Goal: Check status: Check status

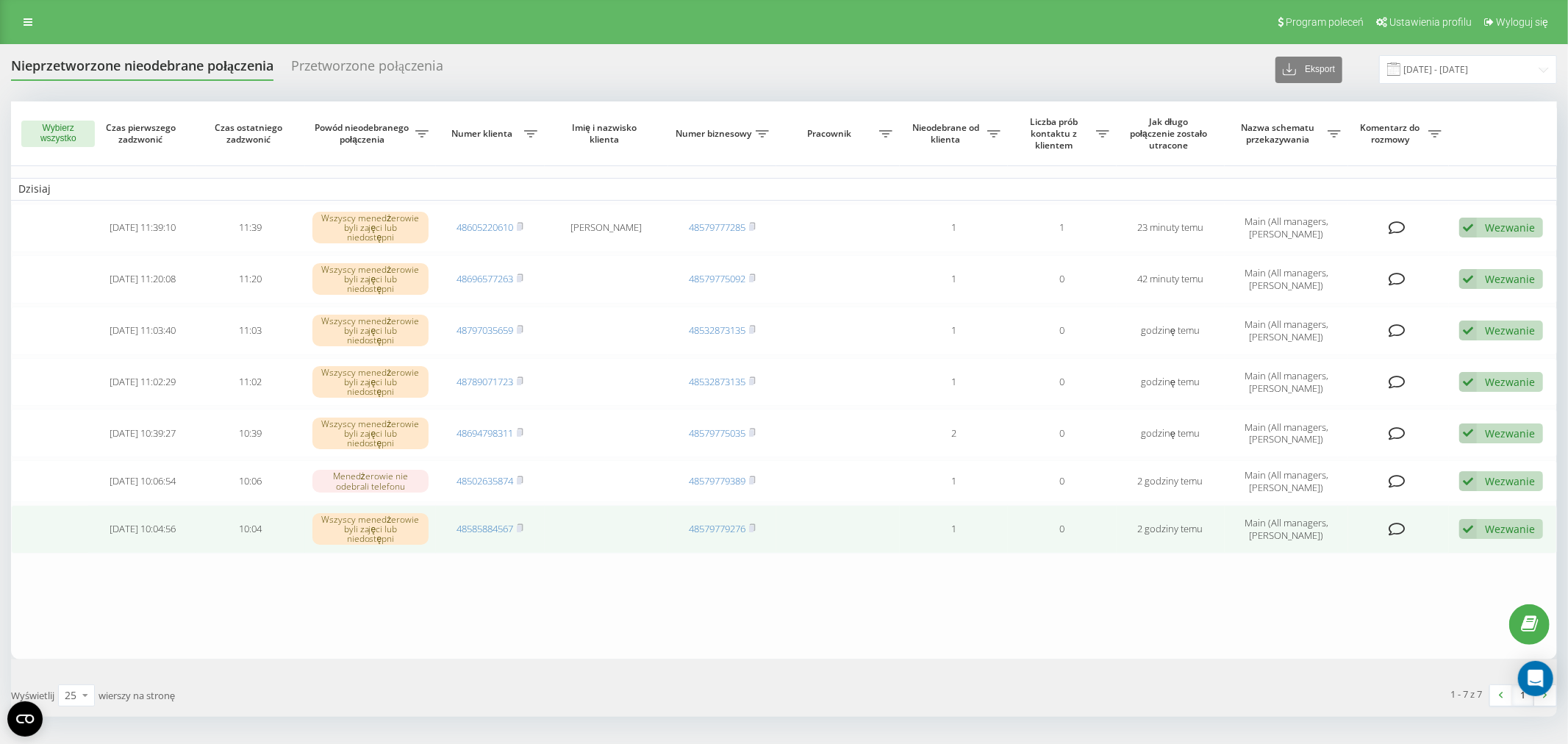
click at [525, 504] on td "48585884567" at bounding box center [490, 529] width 108 height 49
click at [521, 525] on rect at bounding box center [519, 528] width 5 height 7
click at [474, 504] on td "48585884567" at bounding box center [490, 529] width 108 height 49
click at [494, 521] on link "48585884567" at bounding box center [485, 528] width 56 height 13
click at [1508, 521] on div "Wezwanie" at bounding box center [1509, 528] width 50 height 14
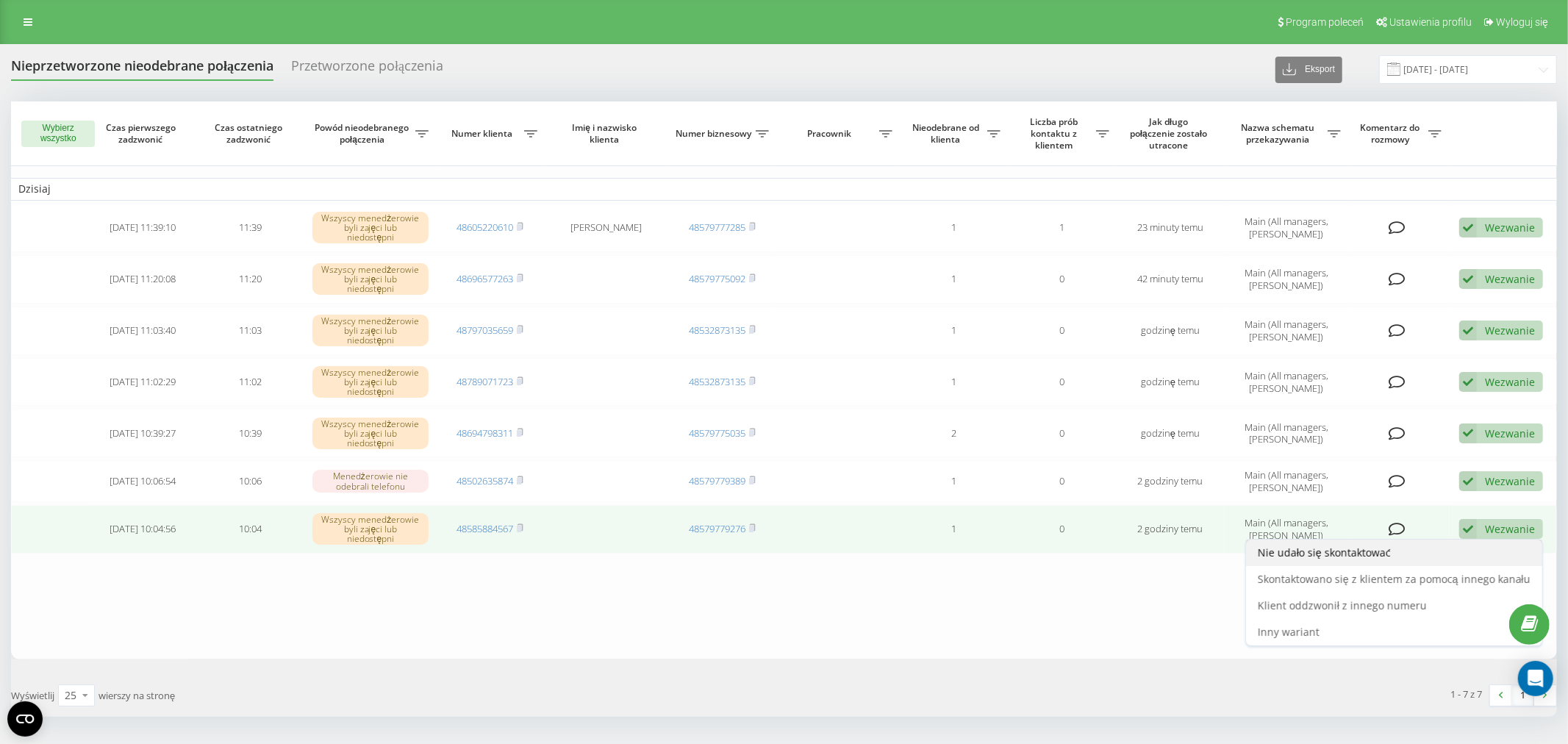
click at [1350, 546] on span "Nie udało się skontaktować" at bounding box center [1324, 552] width 133 height 14
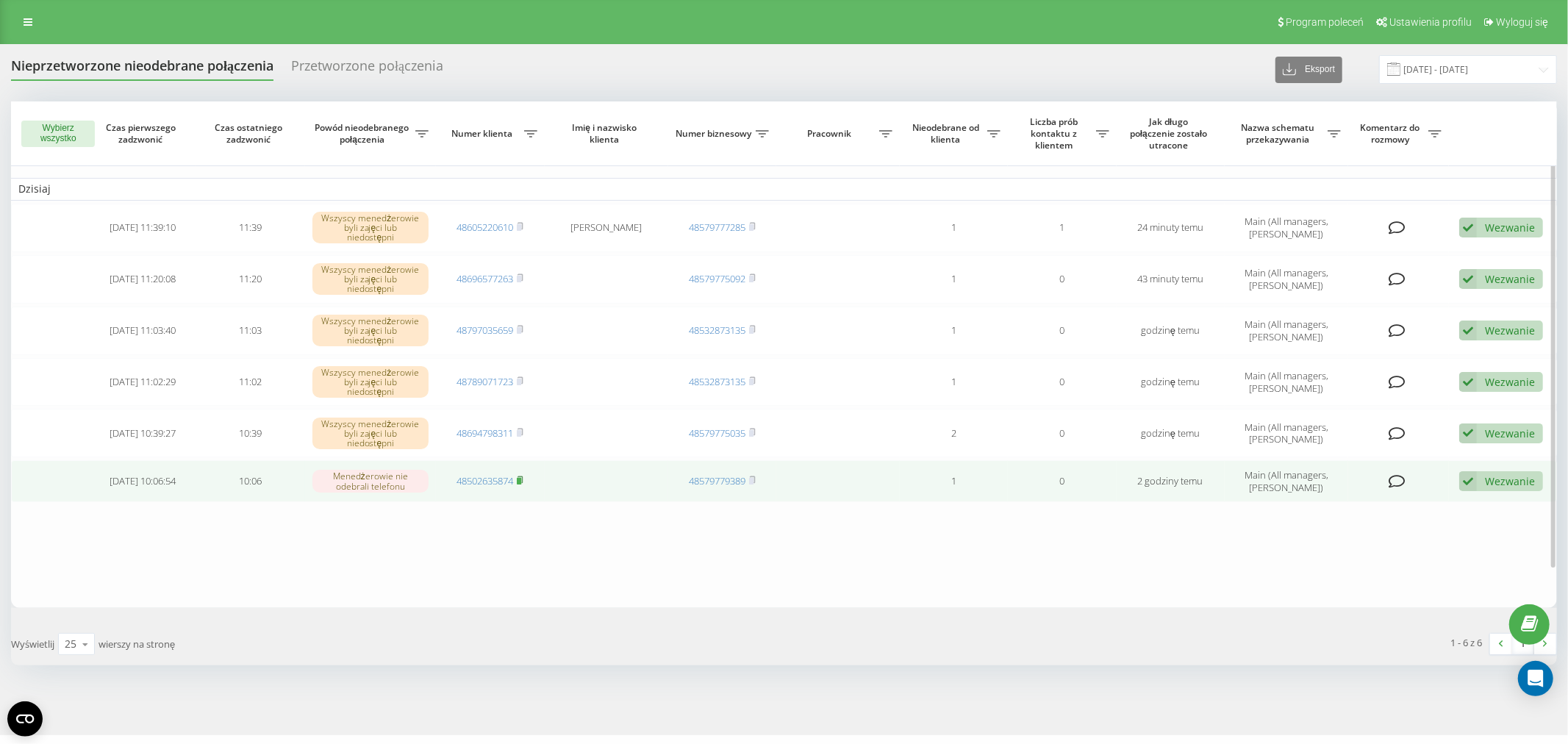
click at [522, 475] on icon at bounding box center [520, 479] width 7 height 8
click at [480, 474] on link "48502635874" at bounding box center [485, 480] width 56 height 13
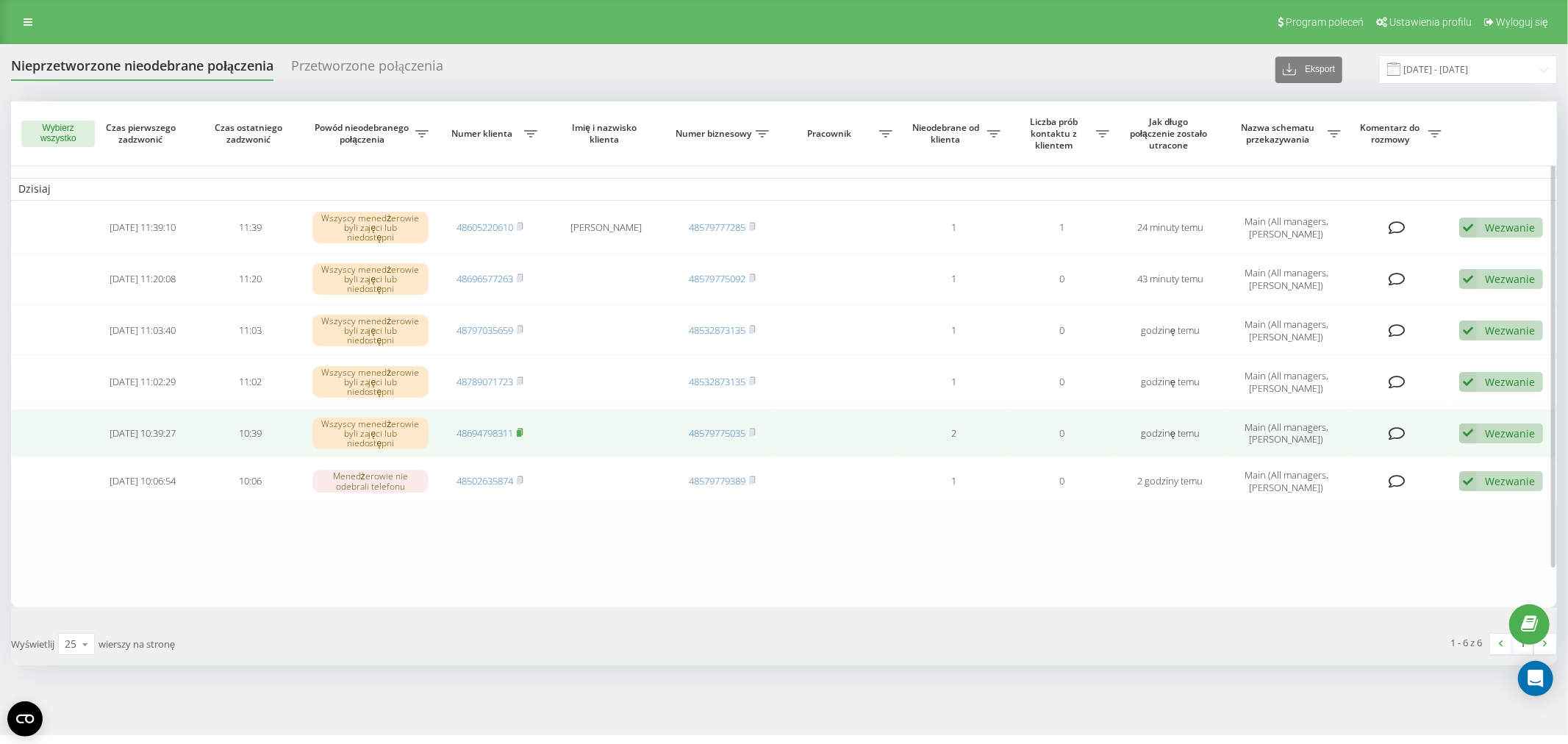
click at [521, 430] on rect at bounding box center [519, 432] width 5 height 7
click at [525, 409] on td "48694798311" at bounding box center [490, 433] width 108 height 49
click at [521, 430] on rect at bounding box center [519, 432] width 5 height 7
click at [485, 426] on link "48694798311" at bounding box center [485, 432] width 56 height 13
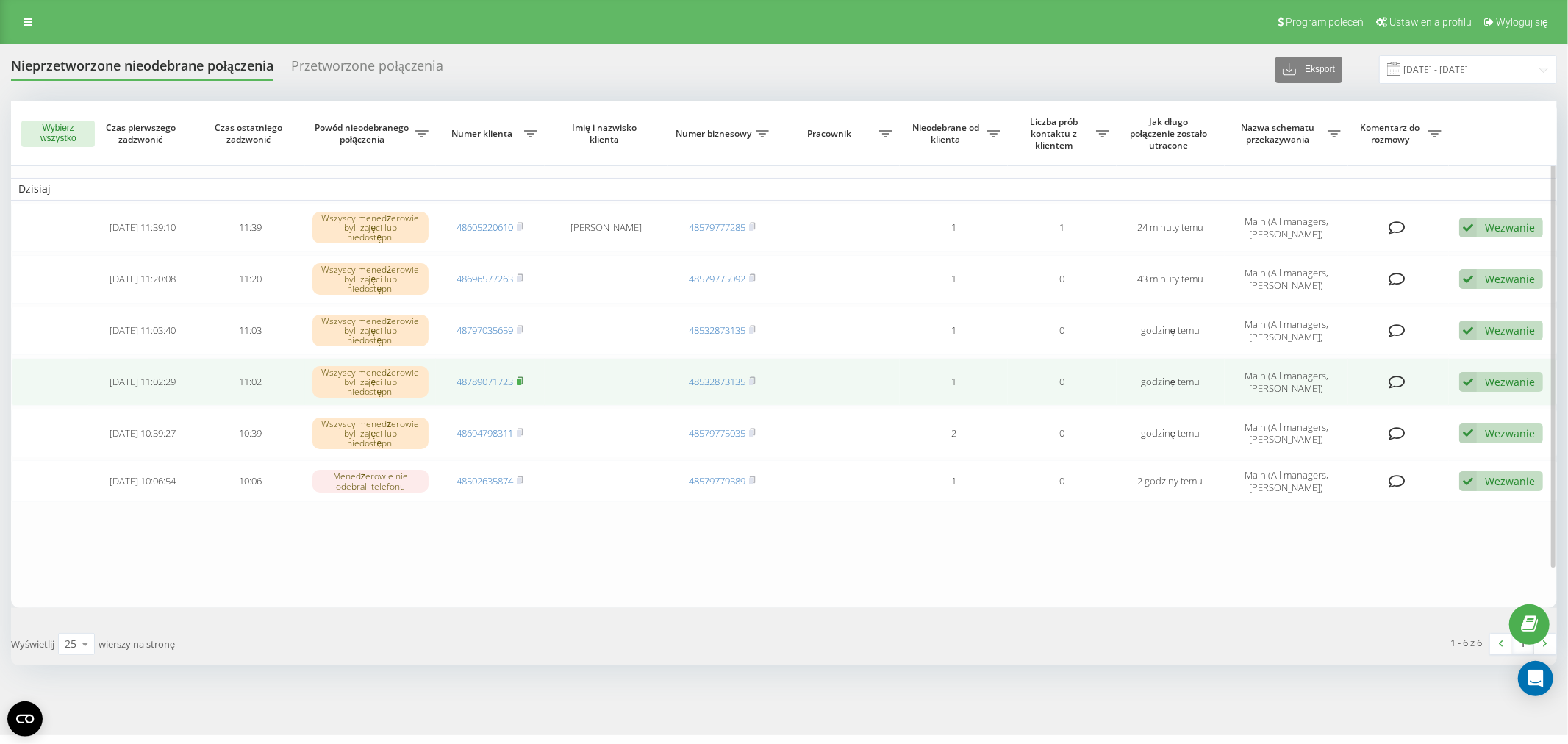
click at [519, 378] on rect at bounding box center [519, 381] width 5 height 7
click at [490, 374] on link "48789071723" at bounding box center [485, 381] width 56 height 13
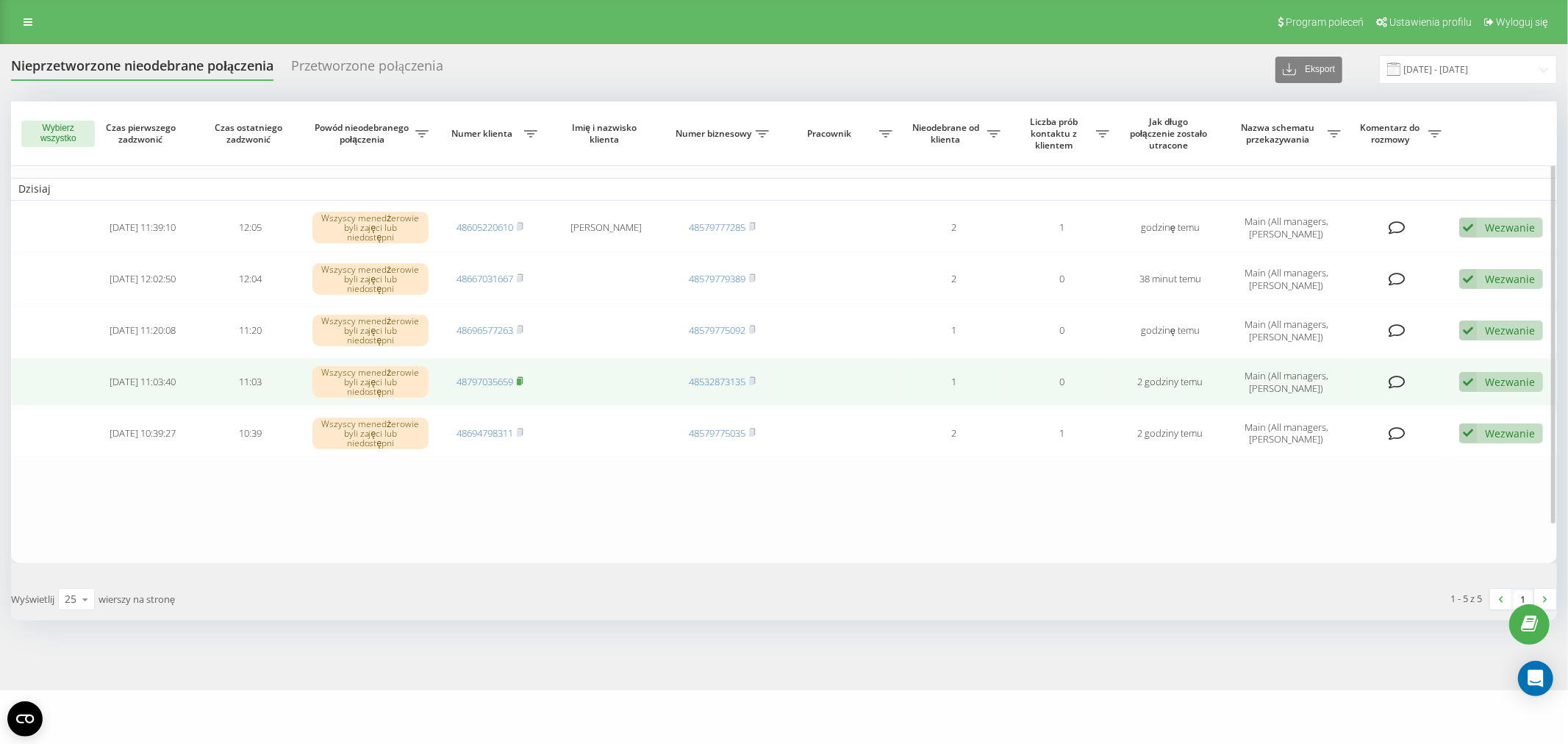
click at [520, 378] on rect at bounding box center [519, 381] width 5 height 7
